Goal: Use online tool/utility: Utilize a website feature to perform a specific function

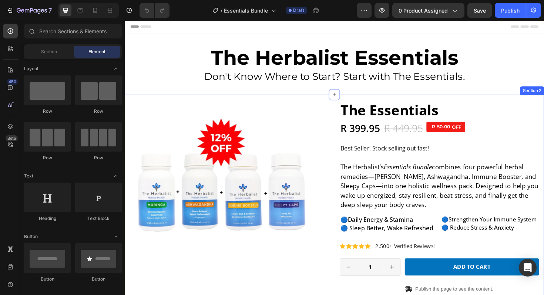
scroll to position [1, 0]
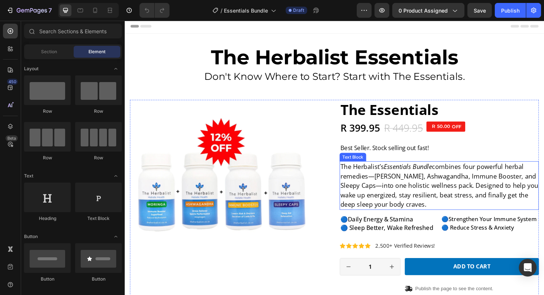
click at [476, 202] on p "The Herbalist’s Essentials Bundle combines four powerful herbal remedies—Moring…" at bounding box center [458, 196] width 210 height 50
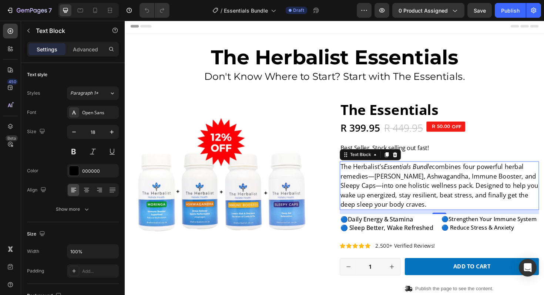
click at [476, 202] on p "The Herbalist’s Essentials Bundle combines four powerful herbal remedies—Moring…" at bounding box center [458, 196] width 210 height 50
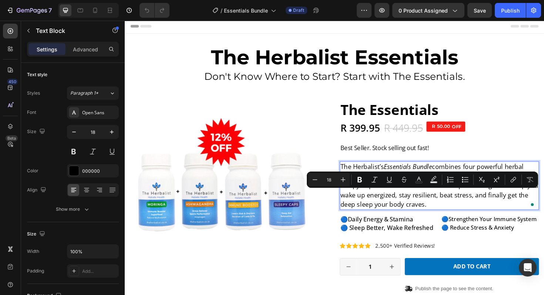
click at [498, 207] on p "The Herbalist’s Essentials Bundle combines four powerful herbal remedies—Moring…" at bounding box center [458, 196] width 210 height 50
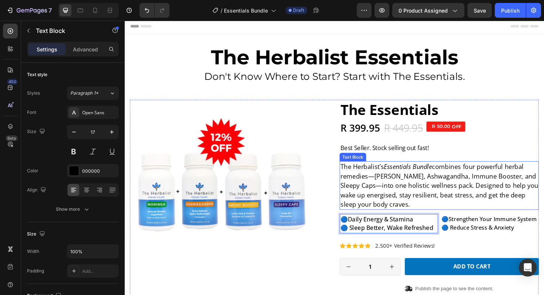
click at [427, 211] on p "The Herbalist’s Essentials Bundle combines four powerful herbal remedies—Moring…" at bounding box center [458, 196] width 210 height 50
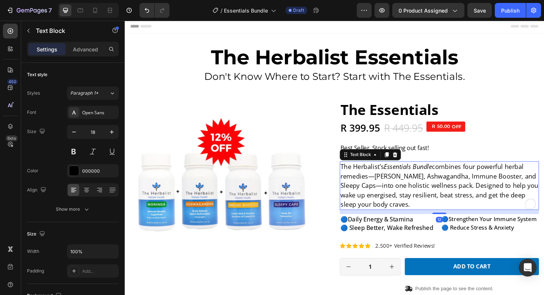
click at [429, 207] on p "The Herbalist’s Essentials Bundle combines four powerful herbal remedies—Moring…" at bounding box center [458, 196] width 210 height 50
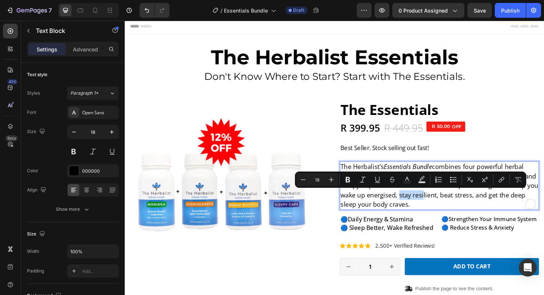
click at [434, 206] on p "The Herbalist’s Essentials Bundle combines four powerful herbal remedies—Moring…" at bounding box center [458, 196] width 210 height 50
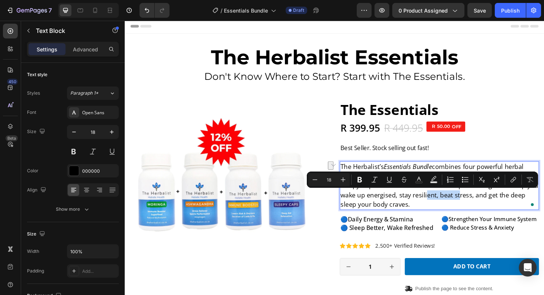
drag, startPoint x: 437, startPoint y: 206, endPoint x: 472, endPoint y: 205, distance: 35.2
click at [472, 205] on p "The Herbalist’s Essentials Bundle combines four powerful herbal remedies—Moring…" at bounding box center [458, 196] width 210 height 50
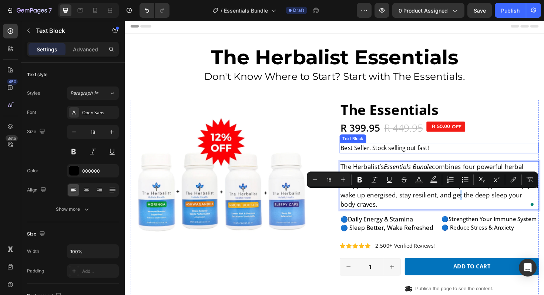
click at [484, 156] on p "Best Seller. Stock selling out fast!" at bounding box center [458, 156] width 210 height 10
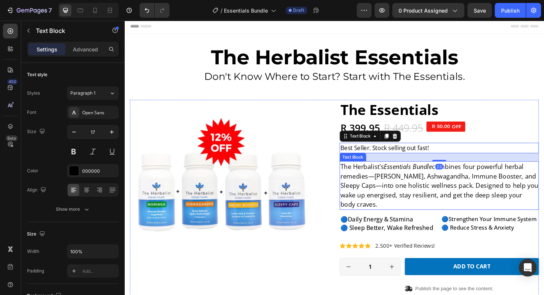
click at [472, 175] on p "The Herbalist’s Essentials Bundle combines four powerful herbal remedies—Moring…" at bounding box center [458, 196] width 210 height 50
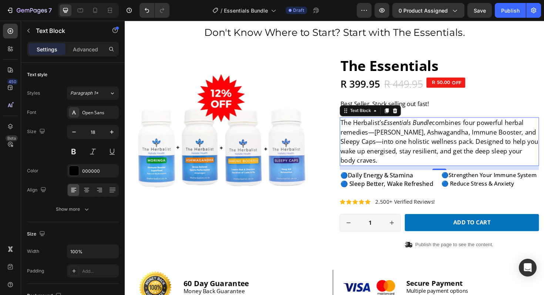
scroll to position [49, 0]
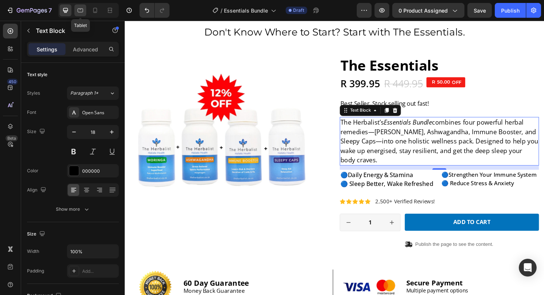
click at [77, 10] on icon at bounding box center [80, 10] width 7 height 7
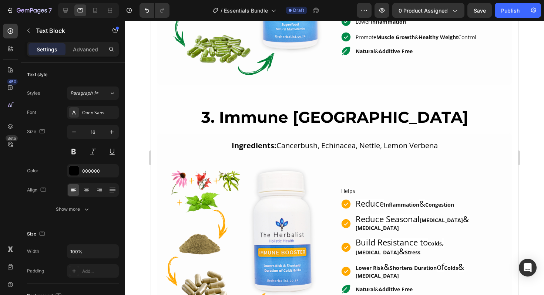
scroll to position [840, 0]
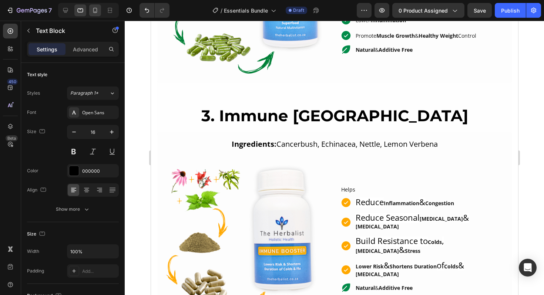
click at [91, 9] on div at bounding box center [95, 10] width 12 height 12
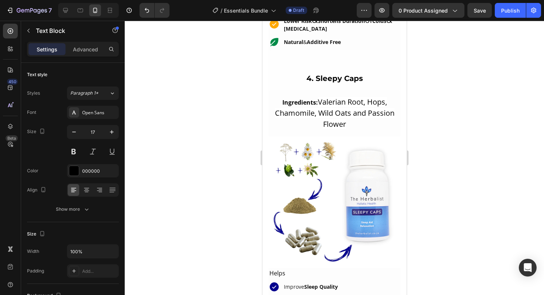
scroll to position [1238, 0]
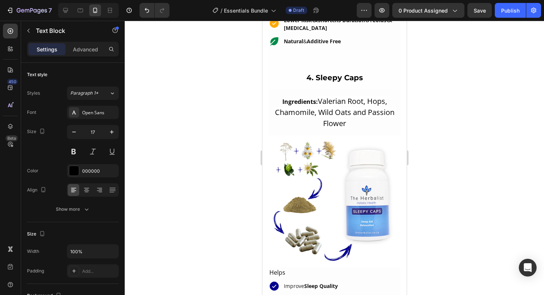
click at [58, 10] on div at bounding box center [87, 10] width 64 height 15
click at [64, 11] on icon at bounding box center [65, 10] width 7 height 7
type input "18"
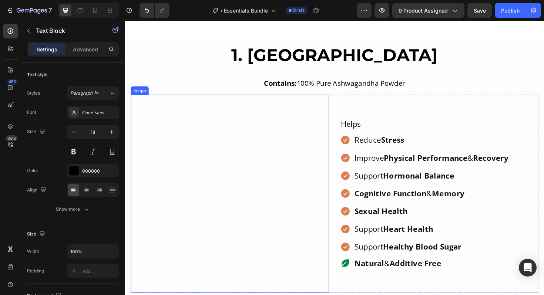
scroll to position [405, 0]
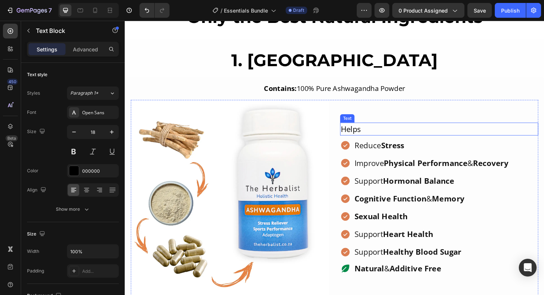
click at [364, 133] on p "Helps" at bounding box center [458, 136] width 208 height 12
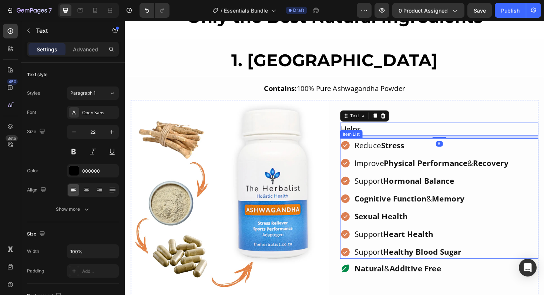
click at [392, 156] on p "Reduce Stress" at bounding box center [449, 153] width 163 height 12
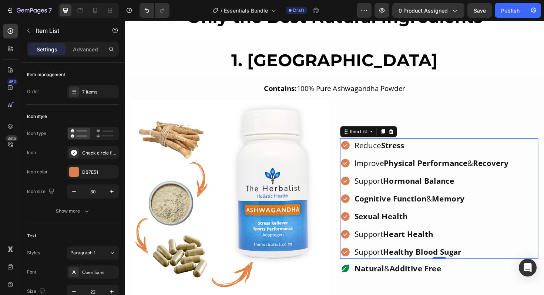
click at [413, 151] on strong "Stress" at bounding box center [408, 152] width 25 height 11
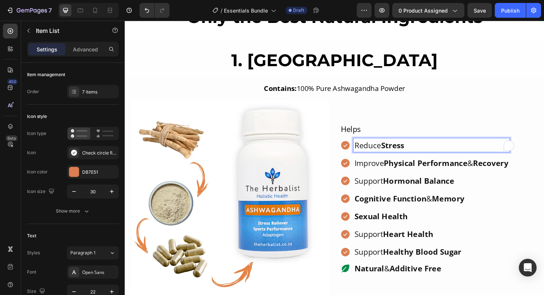
click at [413, 151] on strong "Stress" at bounding box center [408, 152] width 25 height 11
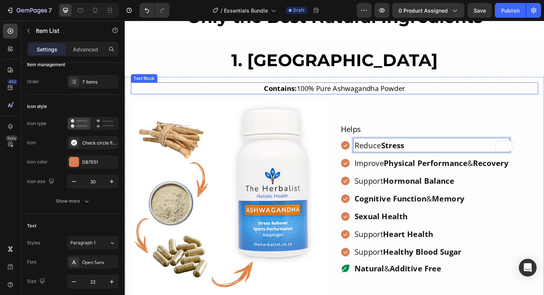
click at [452, 81] on div "Contains: 100% Pure Ashwagandha Powder Text Block Image Helps Text Reduce Stres…" at bounding box center [347, 199] width 444 height 238
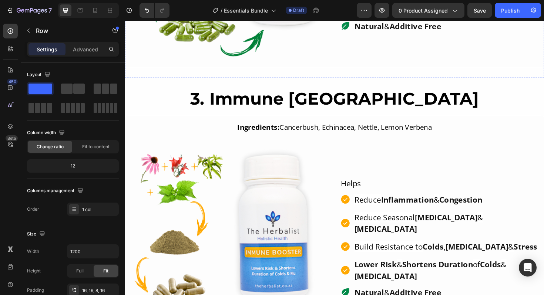
scroll to position [1009, 0]
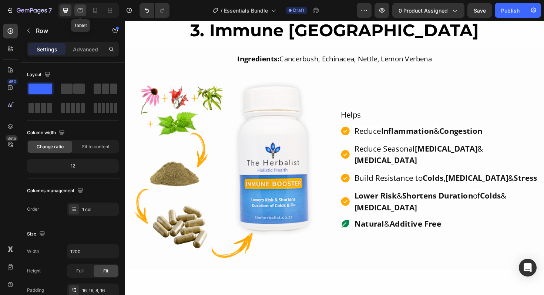
click at [82, 7] on icon at bounding box center [80, 10] width 7 height 7
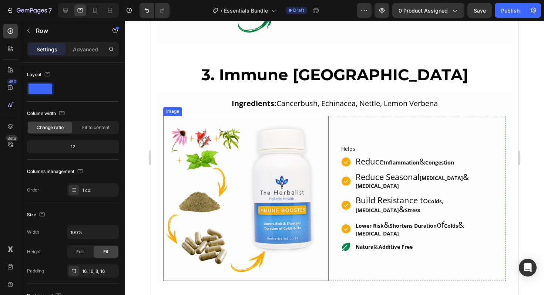
scroll to position [879, 0]
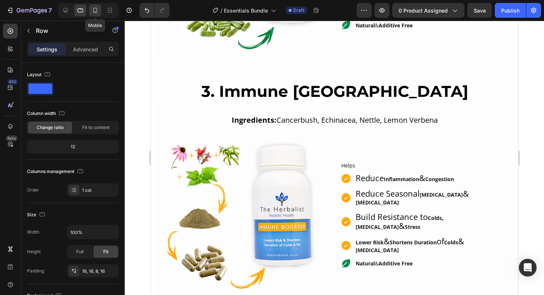
click at [93, 12] on icon at bounding box center [94, 10] width 7 height 7
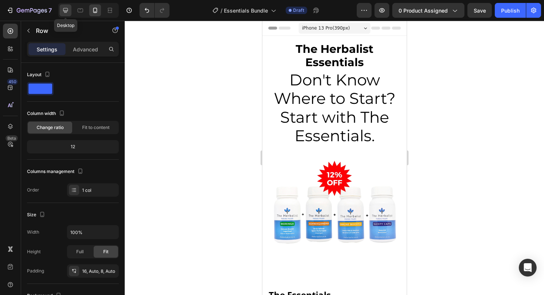
click at [63, 14] on div at bounding box center [66, 10] width 12 height 12
type input "1200"
